Goal: Task Accomplishment & Management: Manage account settings

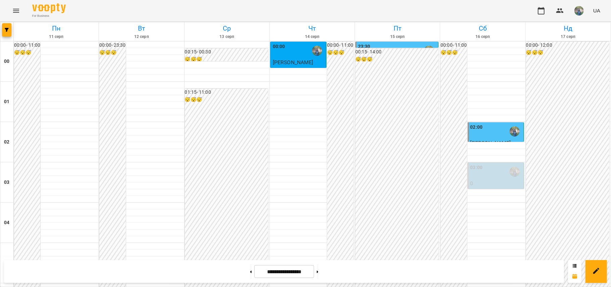
scroll to position [403, 0]
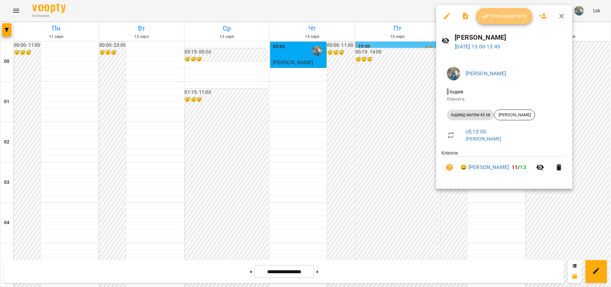
click at [493, 12] on span "Урок відбувся" at bounding box center [505, 16] width 46 height 8
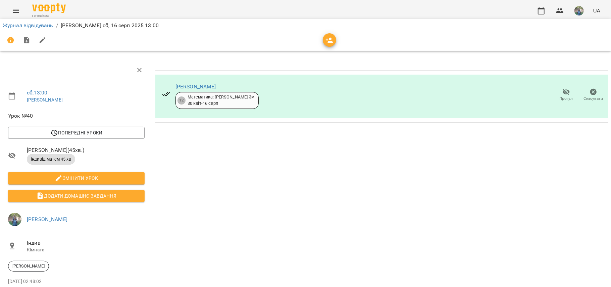
click at [23, 21] on div "Журнал відвідувань / [PERSON_NAME] [DATE] 13:00" at bounding box center [305, 25] width 609 height 11
click at [24, 24] on link "Журнал відвідувань" at bounding box center [28, 25] width 51 height 6
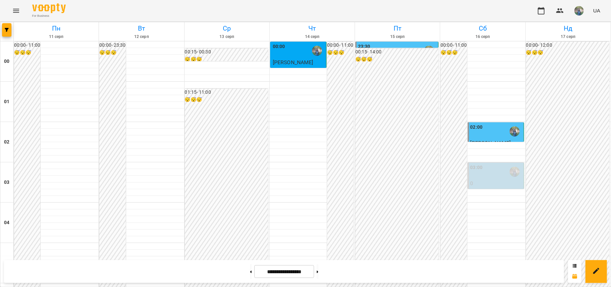
scroll to position [582, 0]
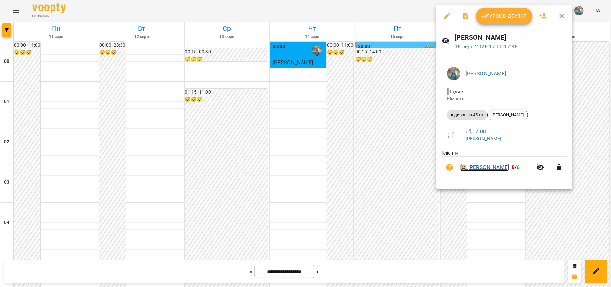
click at [505, 169] on link "😀 [PERSON_NAME]" at bounding box center [485, 167] width 49 height 8
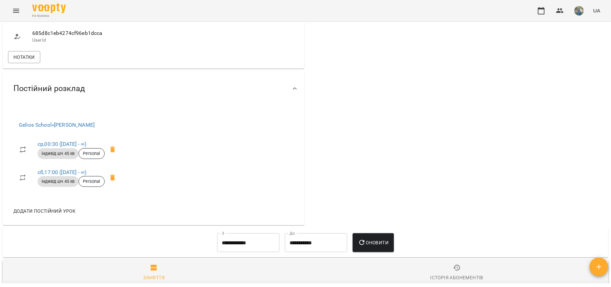
scroll to position [403, 0]
click at [22, 61] on span "Нотатки" at bounding box center [23, 57] width 21 height 8
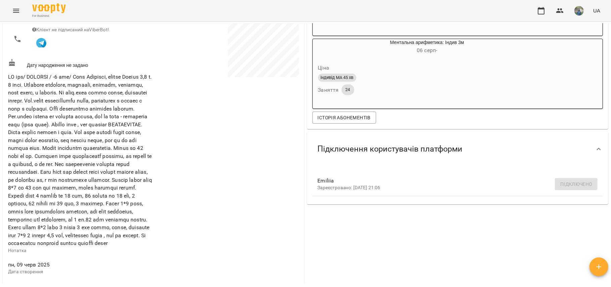
scroll to position [134, 0]
